Goal: Task Accomplishment & Management: Manage account settings

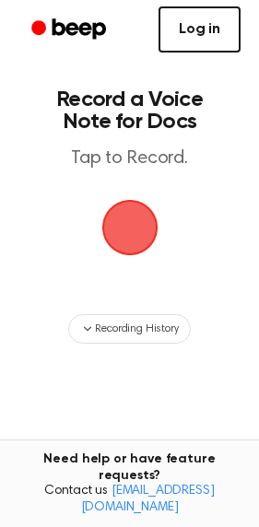
click at [199, 26] on link "Log in" at bounding box center [200, 29] width 82 height 46
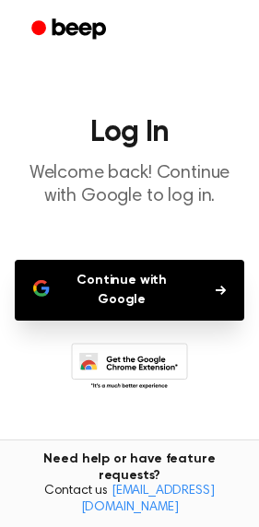
click at [135, 306] on button "Continue with Google" at bounding box center [130, 290] width 230 height 61
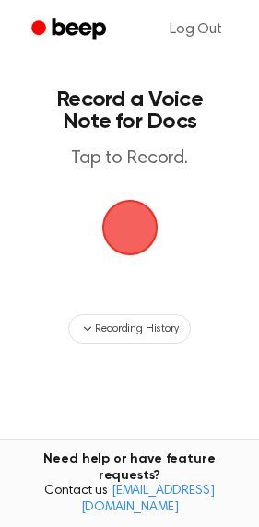
scroll to position [124, 0]
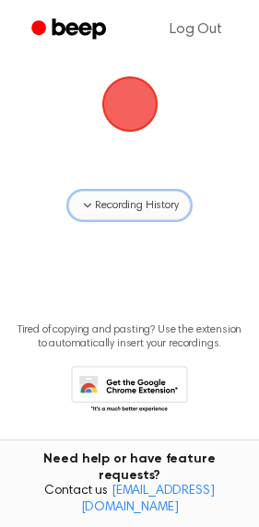
click at [144, 205] on span "Recording History" at bounding box center [136, 205] width 83 height 17
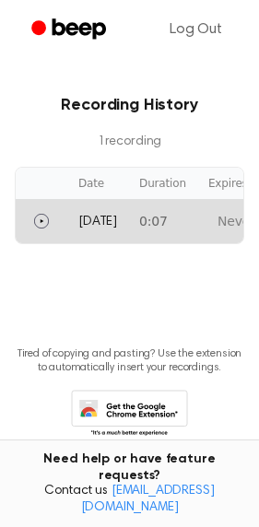
scroll to position [313, 0]
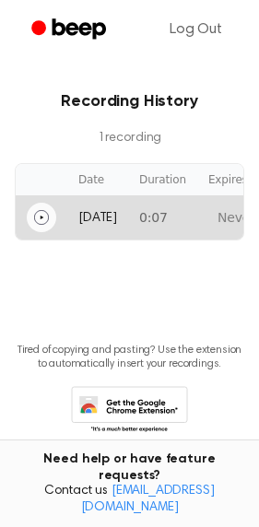
click at [46, 215] on icon "Play" at bounding box center [41, 217] width 15 height 15
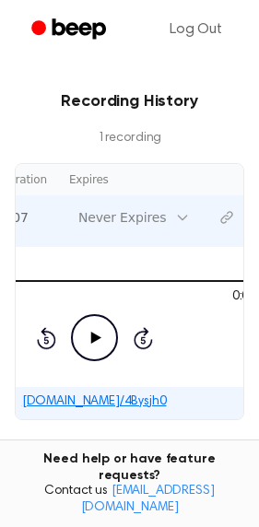
scroll to position [0, 140]
click at [93, 327] on icon "Play Audio" at bounding box center [93, 337] width 47 height 47
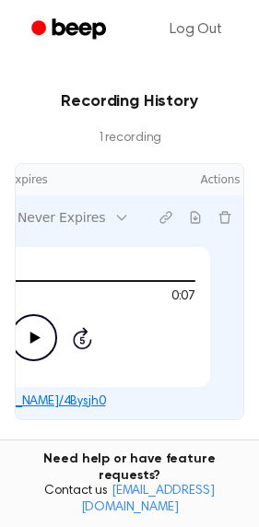
scroll to position [0, 220]
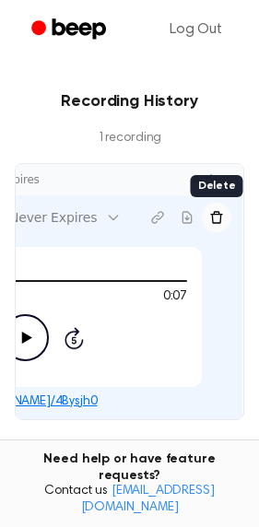
click at [217, 223] on icon "Delete recording" at bounding box center [216, 217] width 15 height 15
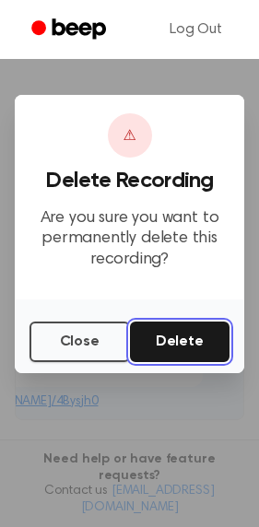
click at [175, 344] on button "Delete" at bounding box center [180, 342] width 100 height 41
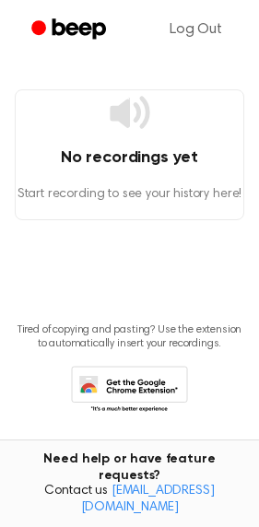
scroll to position [313, 0]
